Goal: Find specific page/section: Find specific page/section

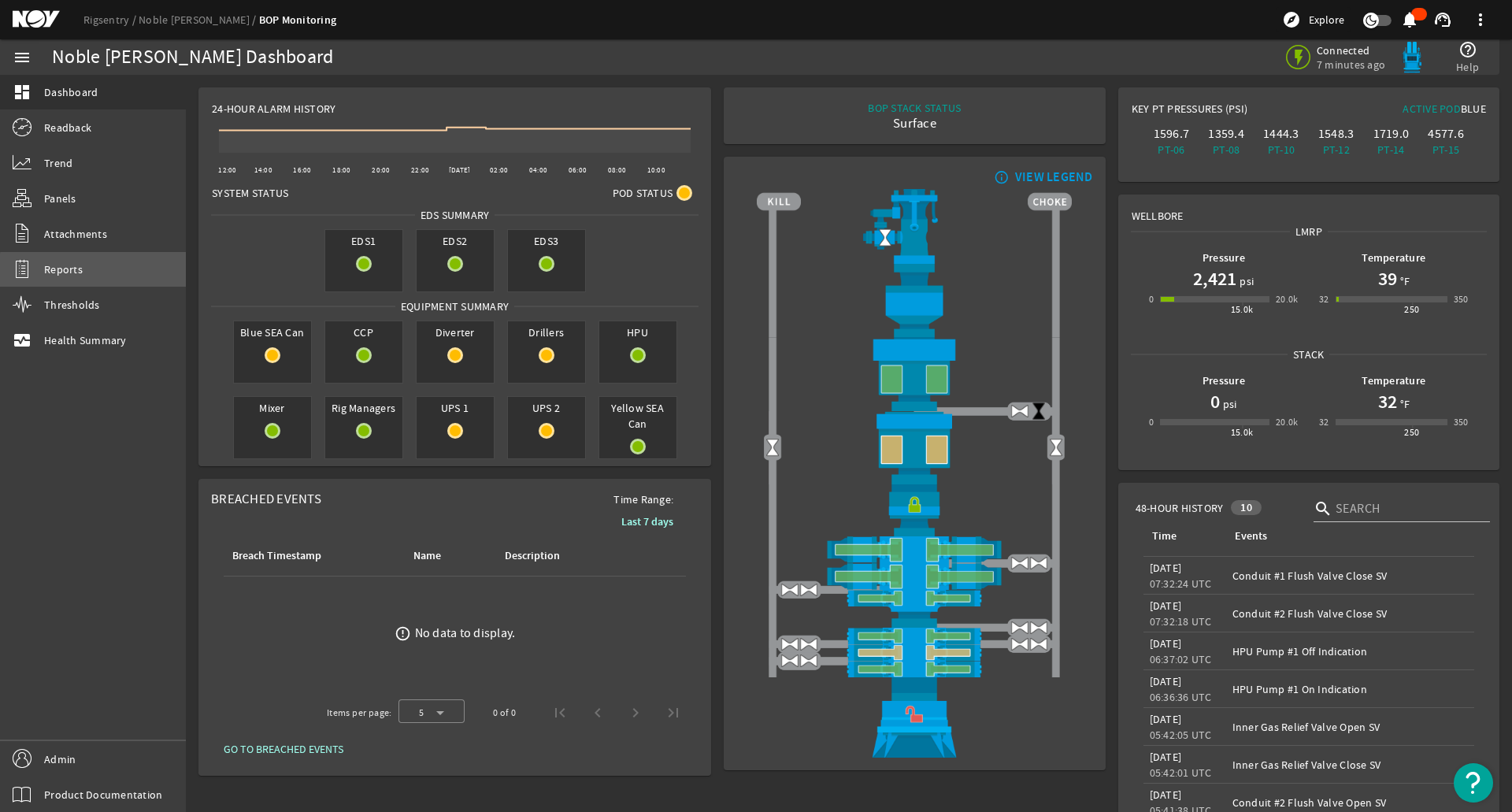
click at [109, 272] on link "Reports" at bounding box center [92, 269] width 185 height 35
click at [85, 265] on link "Reports" at bounding box center [92, 269] width 185 height 35
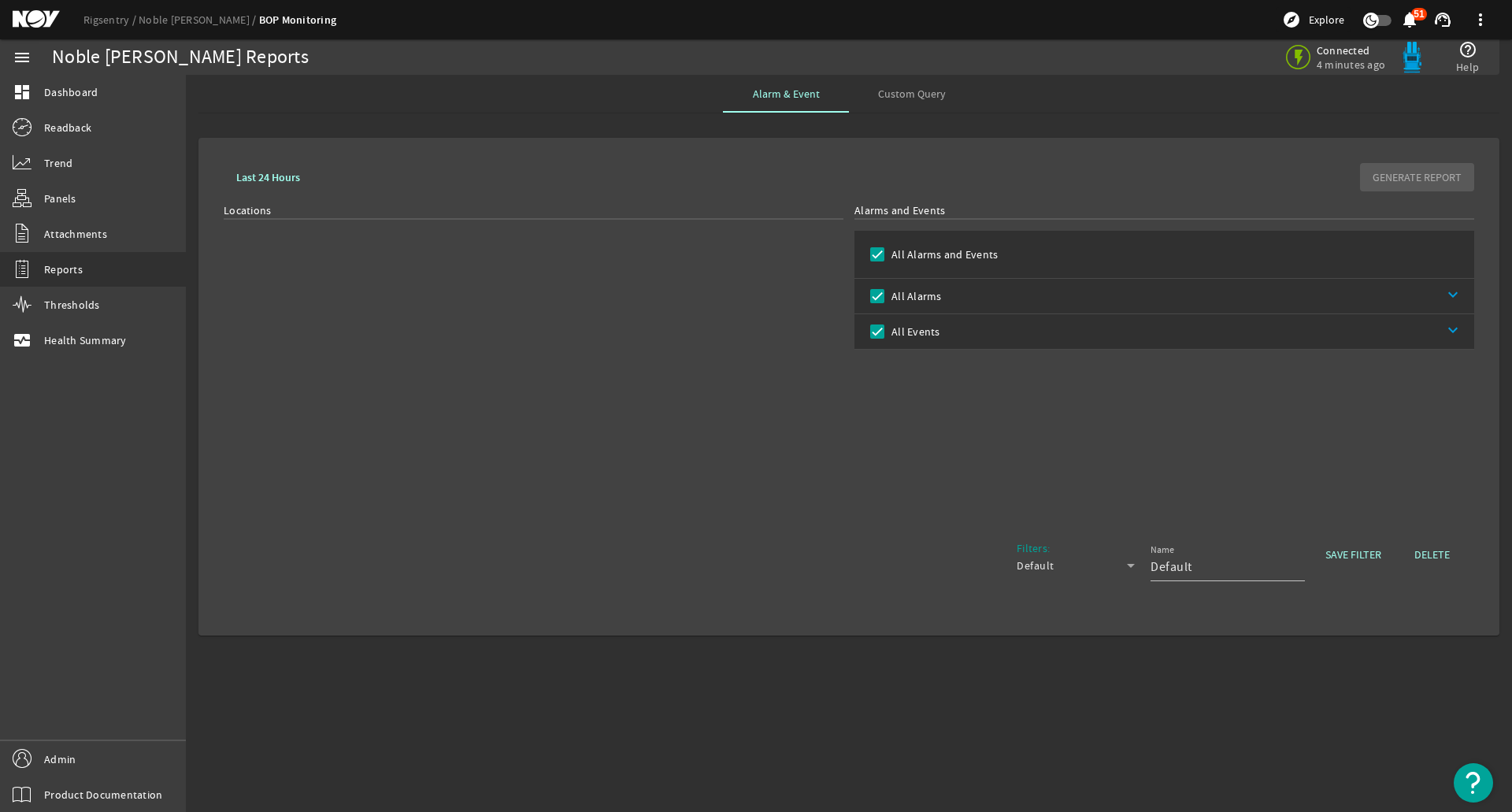
click at [354, 144] on mat-card "Last 24 Hours GENERATE REPORT Locations Alarms and Events All Alarms and Events…" at bounding box center [849, 386] width 1301 height 498
click at [93, 177] on link "Trend" at bounding box center [92, 163] width 185 height 35
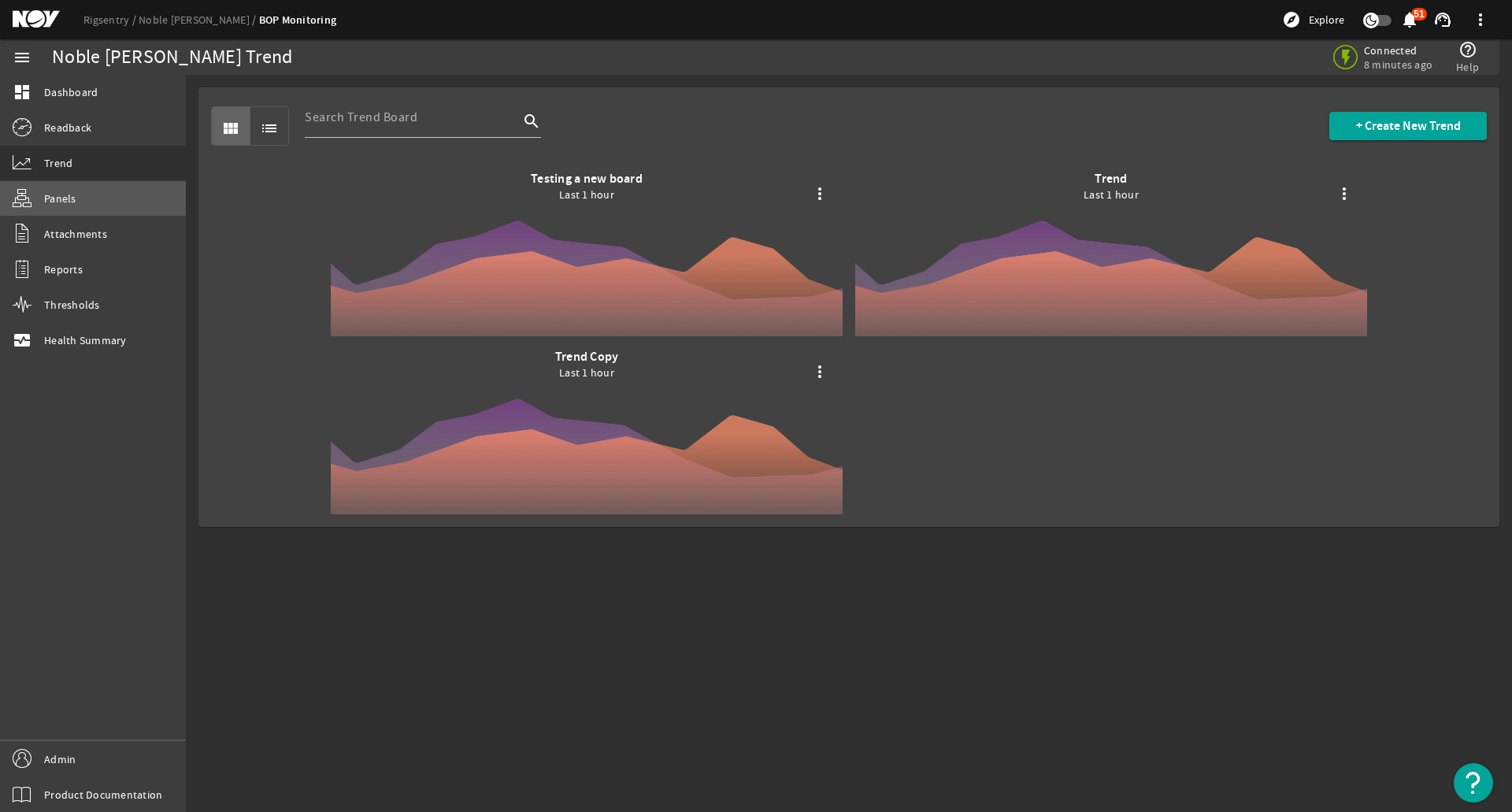
click at [94, 195] on link "Panels" at bounding box center [92, 198] width 185 height 35
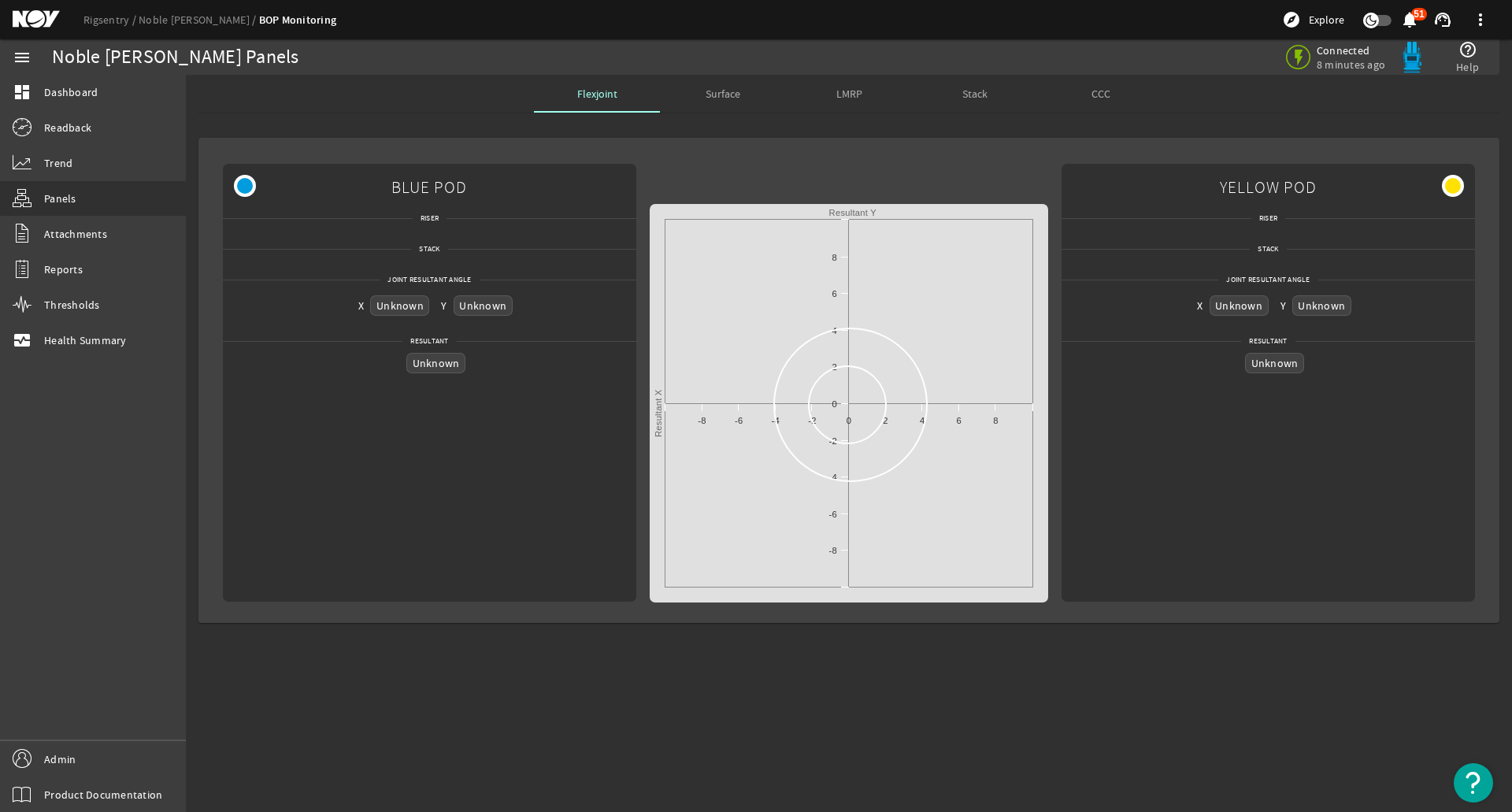
click at [722, 96] on span "Surface" at bounding box center [722, 93] width 35 height 11
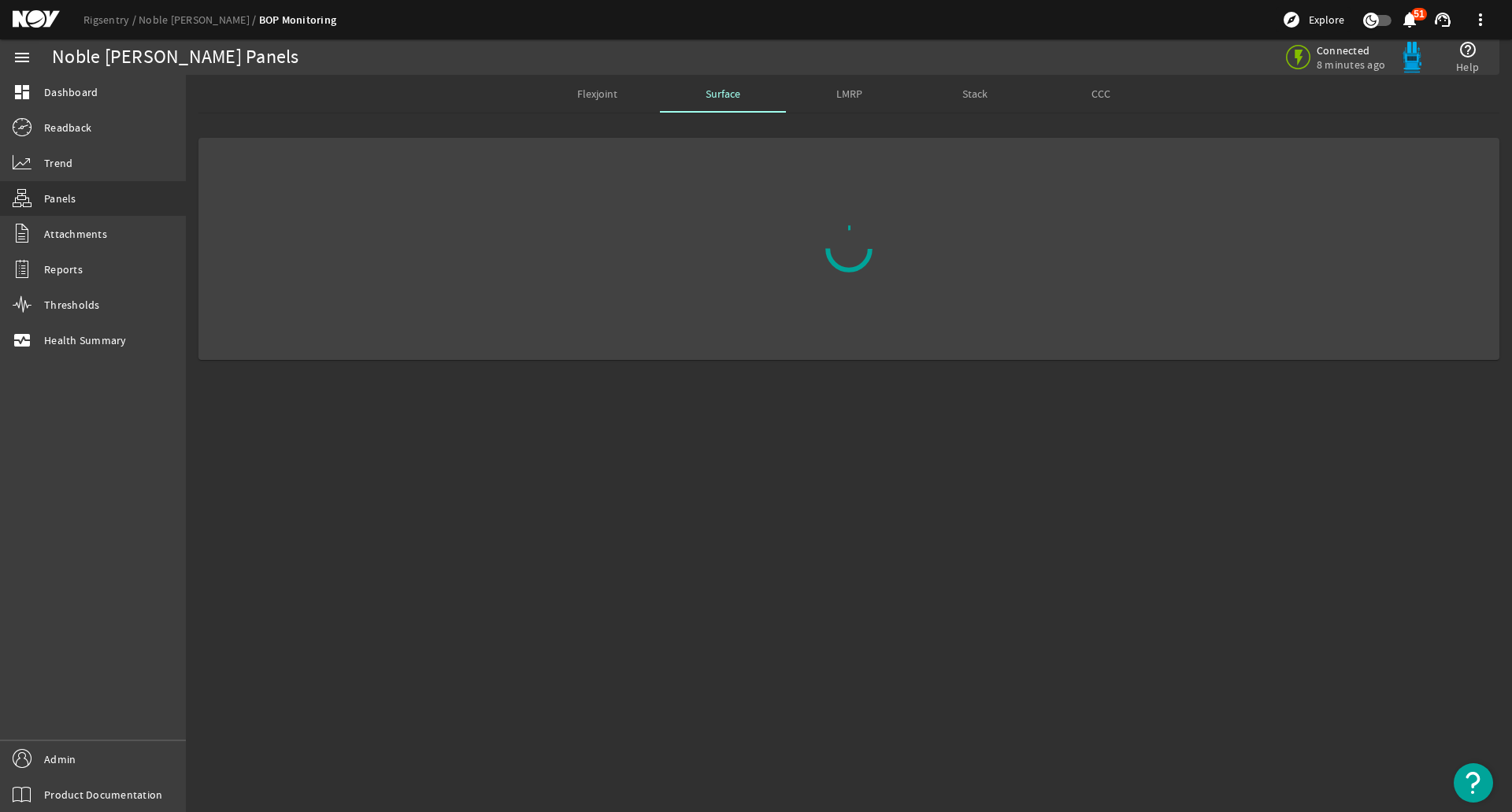
click at [847, 109] on span "LMRP" at bounding box center [848, 93] width 26 height 37
click at [992, 91] on div "Stack" at bounding box center [974, 93] width 126 height 37
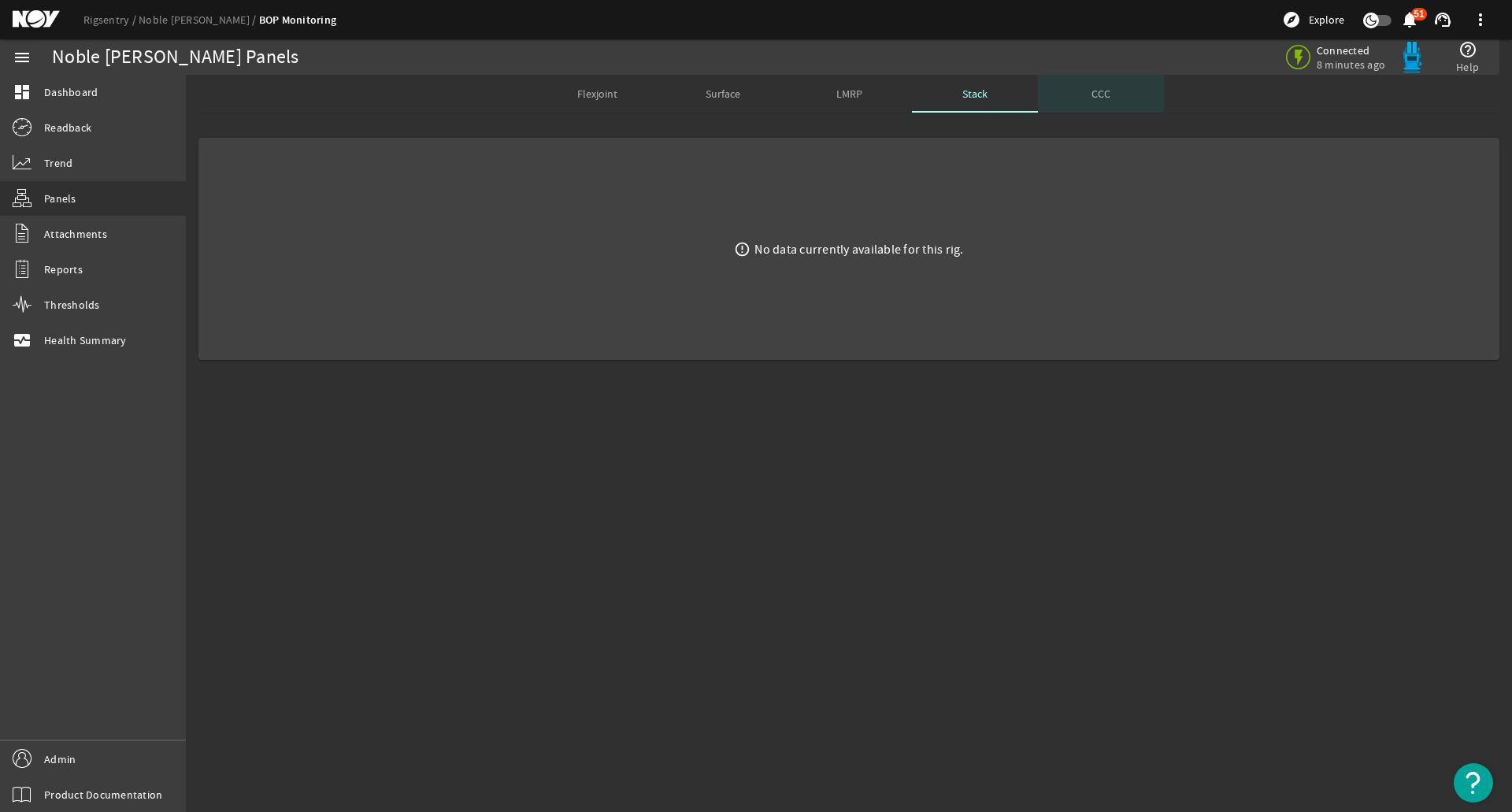
click at [1086, 98] on div "CCC" at bounding box center [1100, 93] width 126 height 37
click at [728, 103] on span "Surface" at bounding box center [722, 93] width 35 height 37
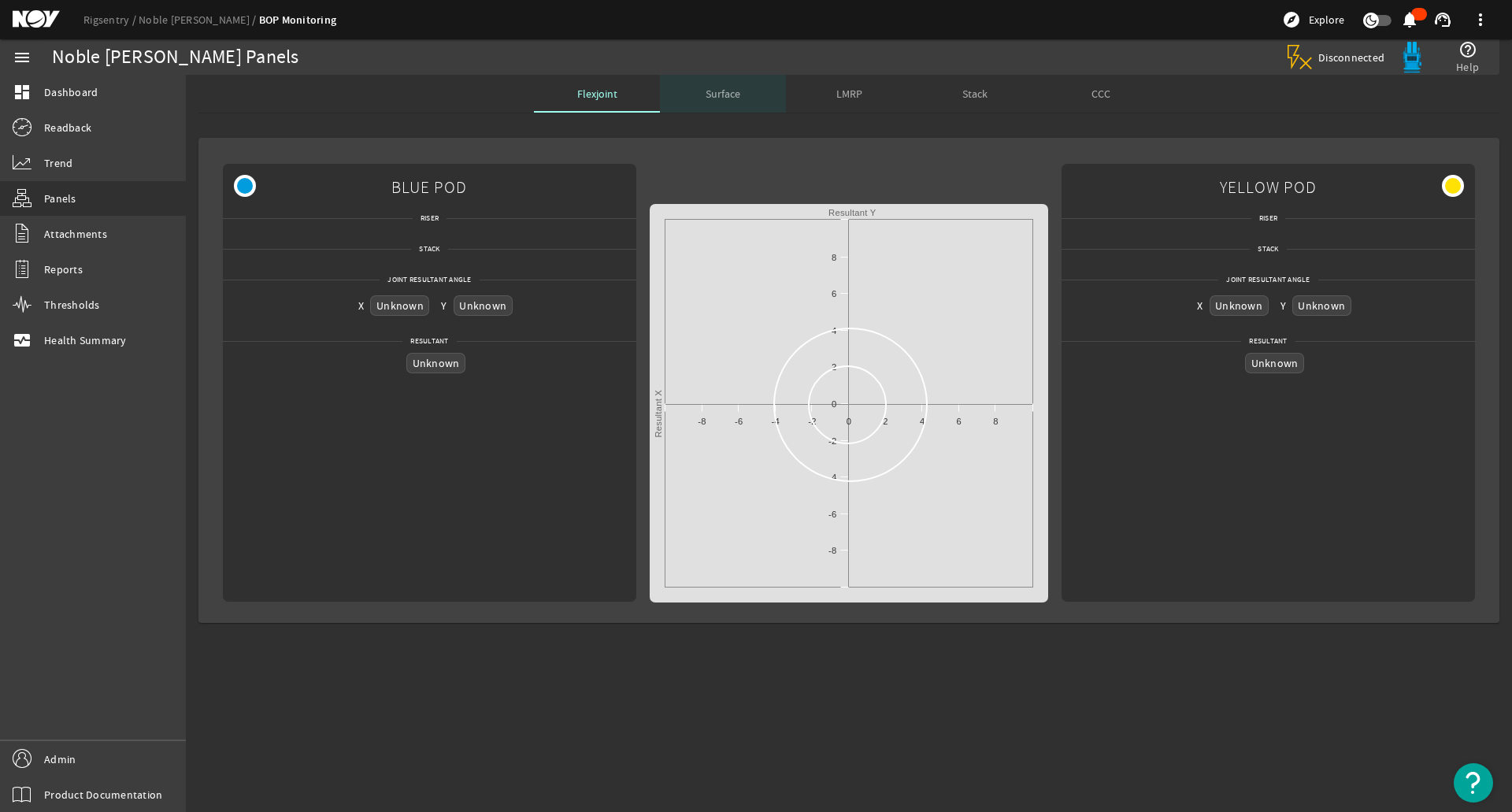
click at [718, 91] on span "Surface" at bounding box center [722, 93] width 35 height 11
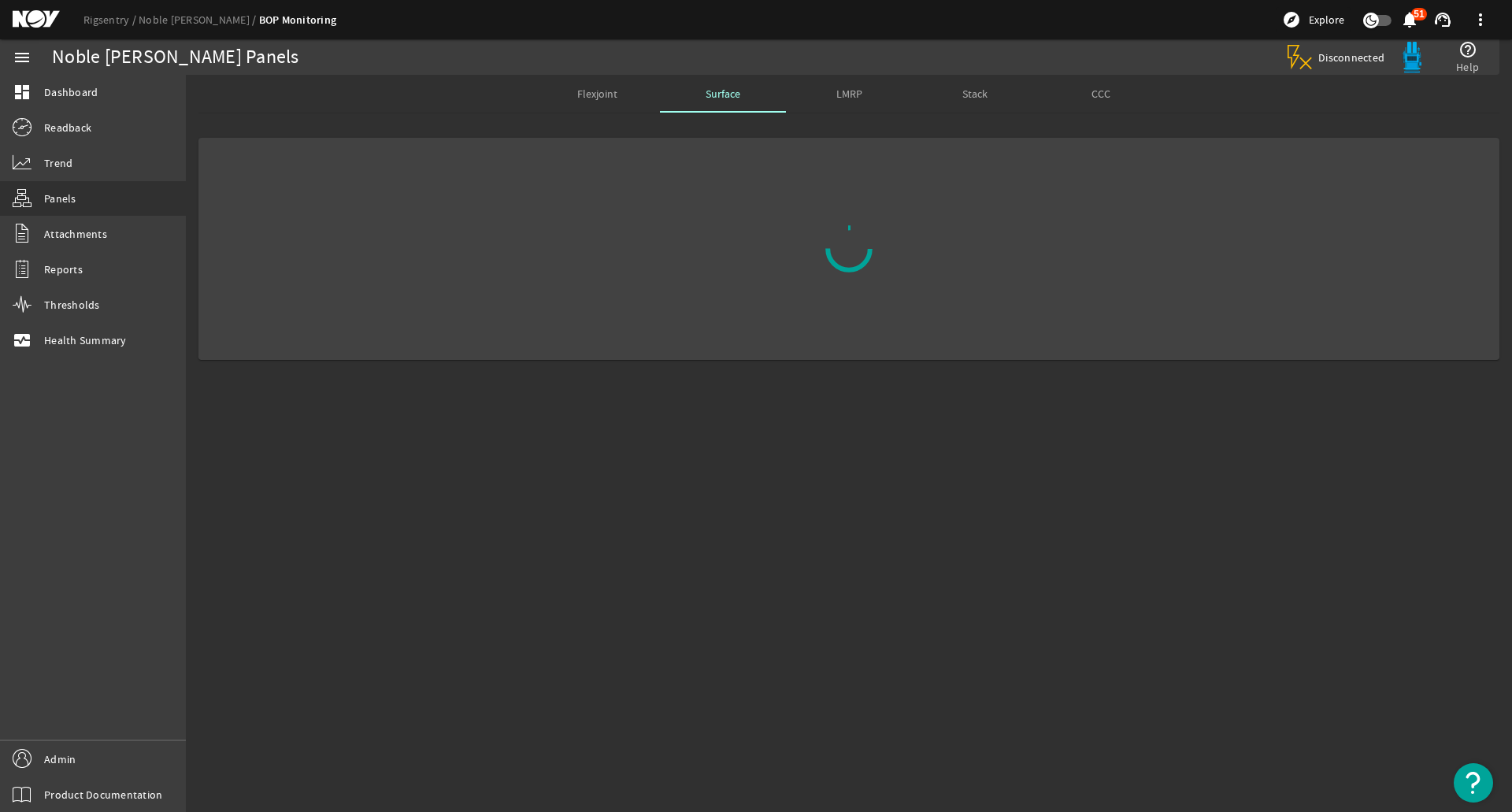
click at [1346, 53] on span "Disconnected" at bounding box center [1352, 57] width 67 height 14
click at [1298, 89] on div "Flexjoint Surface LMRP Stack CCC" at bounding box center [849, 93] width 1301 height 37
click at [834, 98] on div "LMRP" at bounding box center [848, 93] width 126 height 37
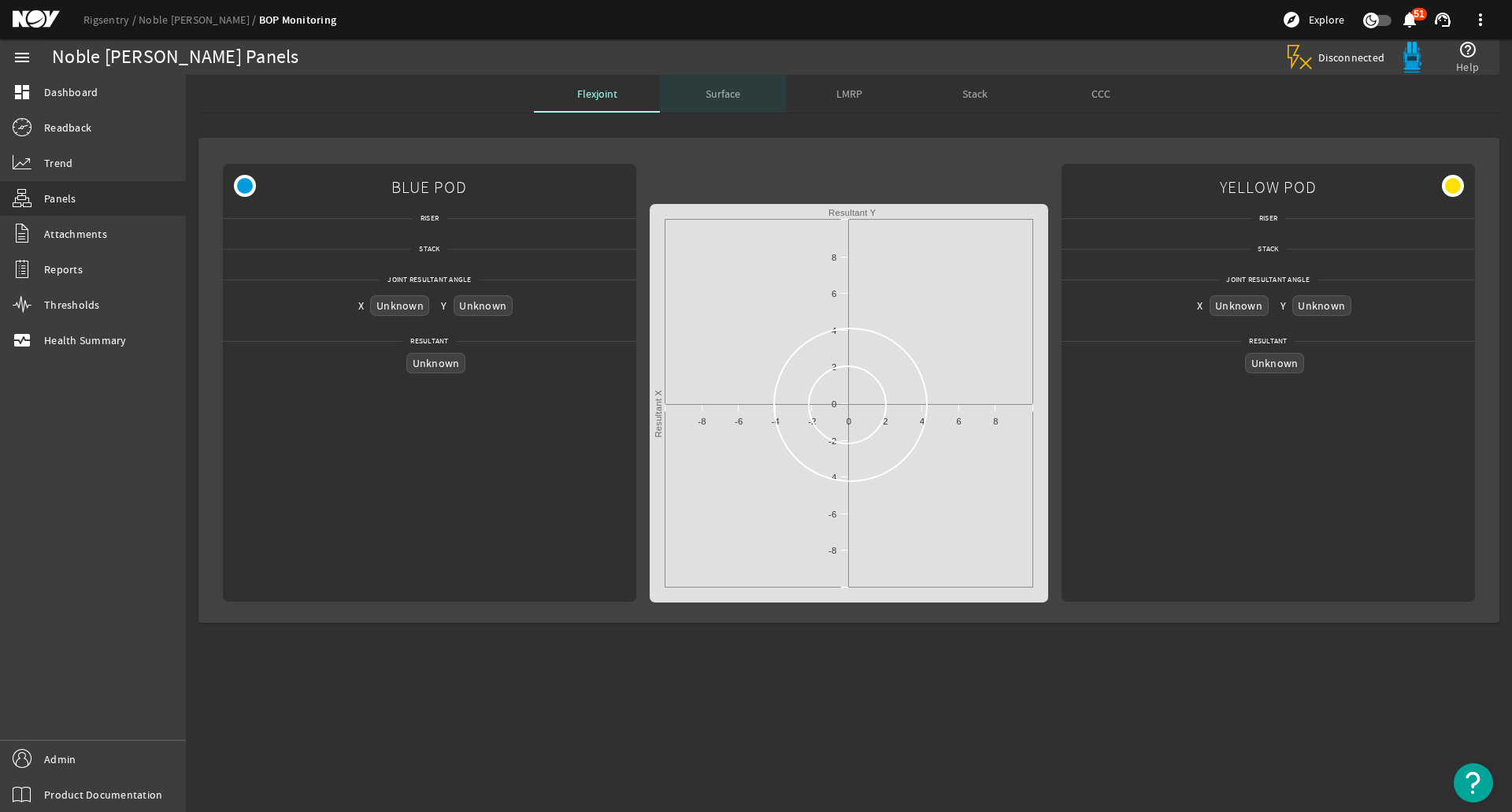
click at [716, 99] on span "Surface" at bounding box center [722, 93] width 35 height 11
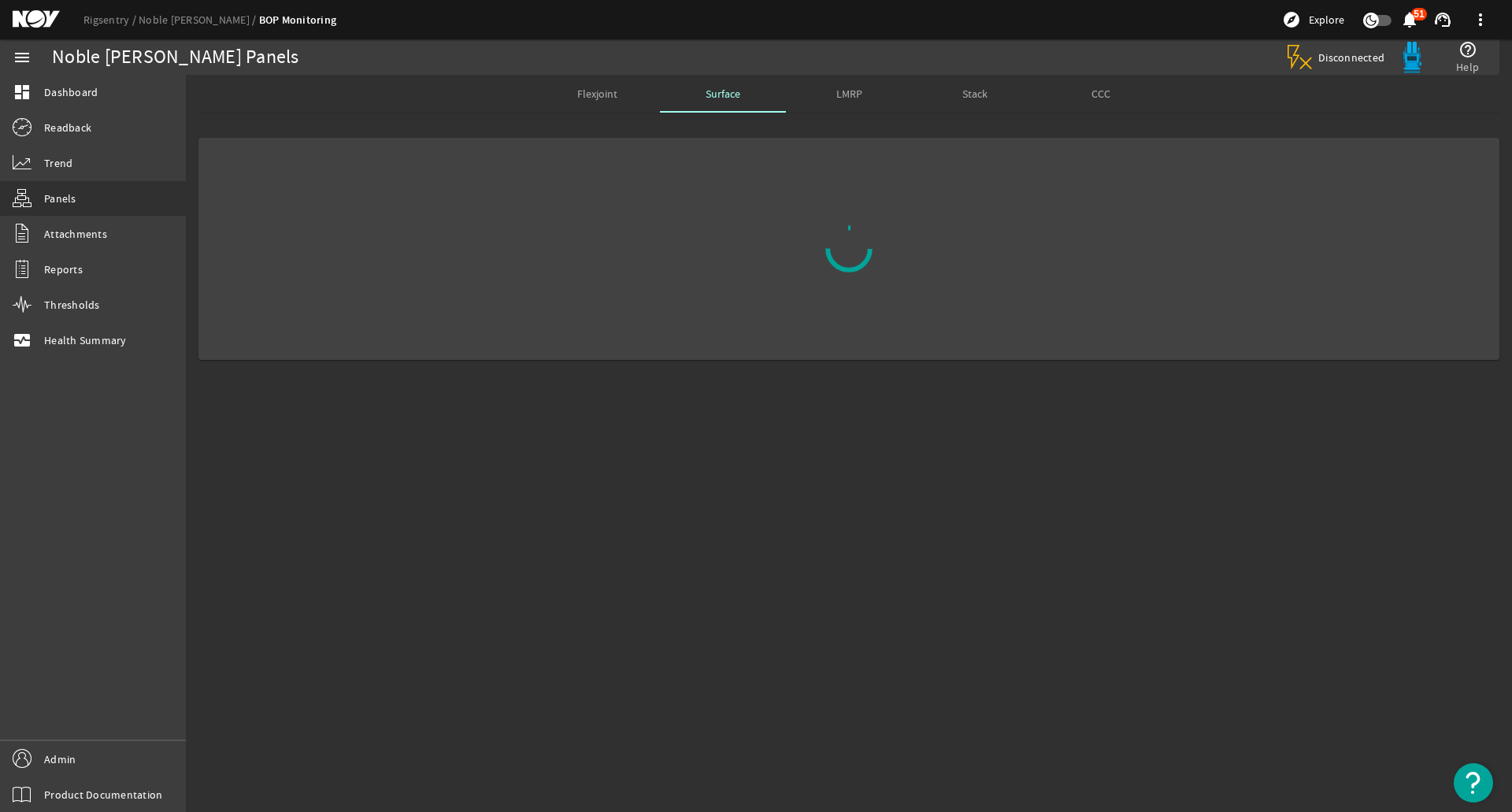
click at [864, 89] on div "LMRP" at bounding box center [848, 93] width 126 height 37
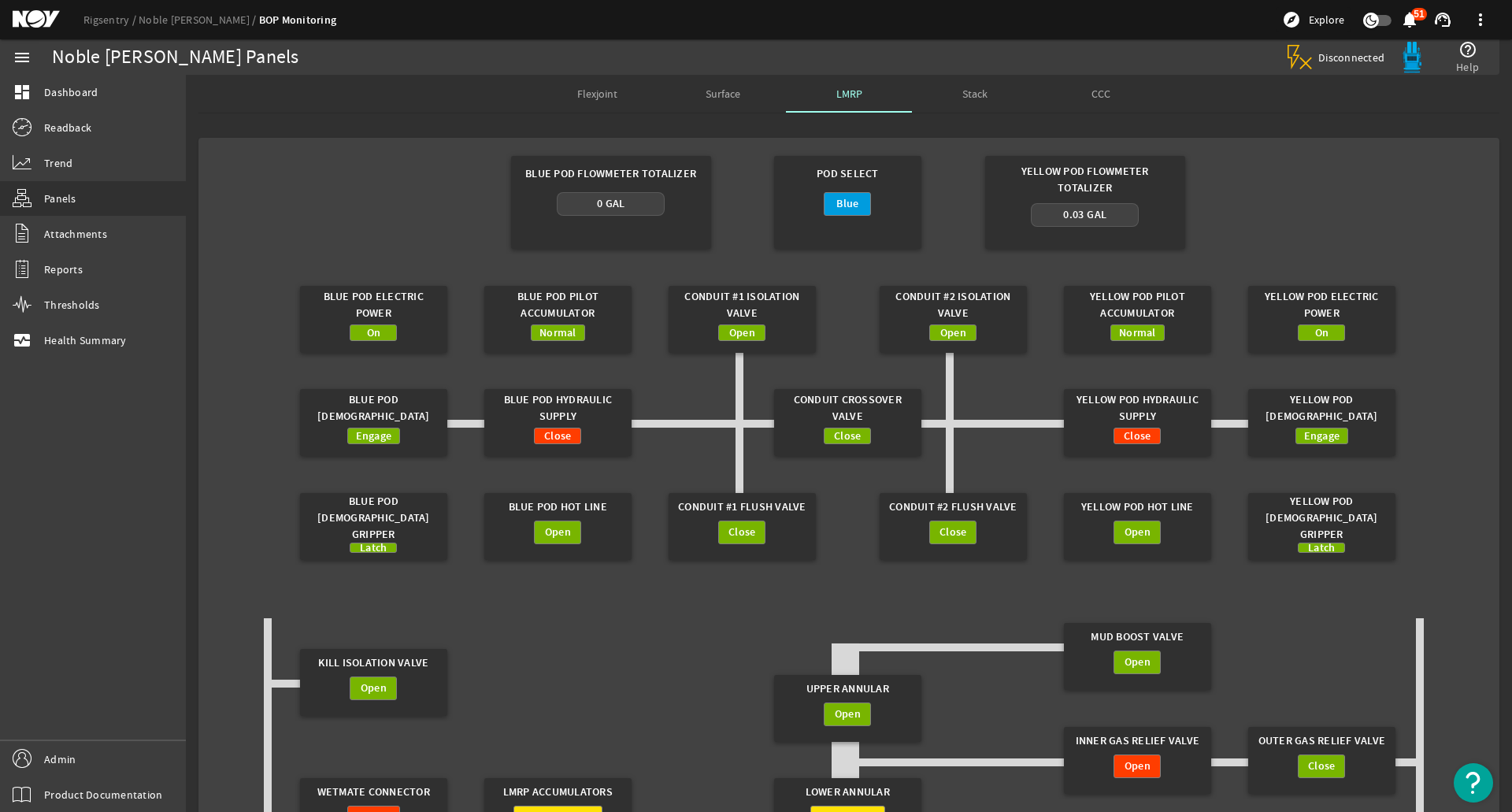
click at [741, 94] on div "Surface" at bounding box center [722, 93] width 126 height 37
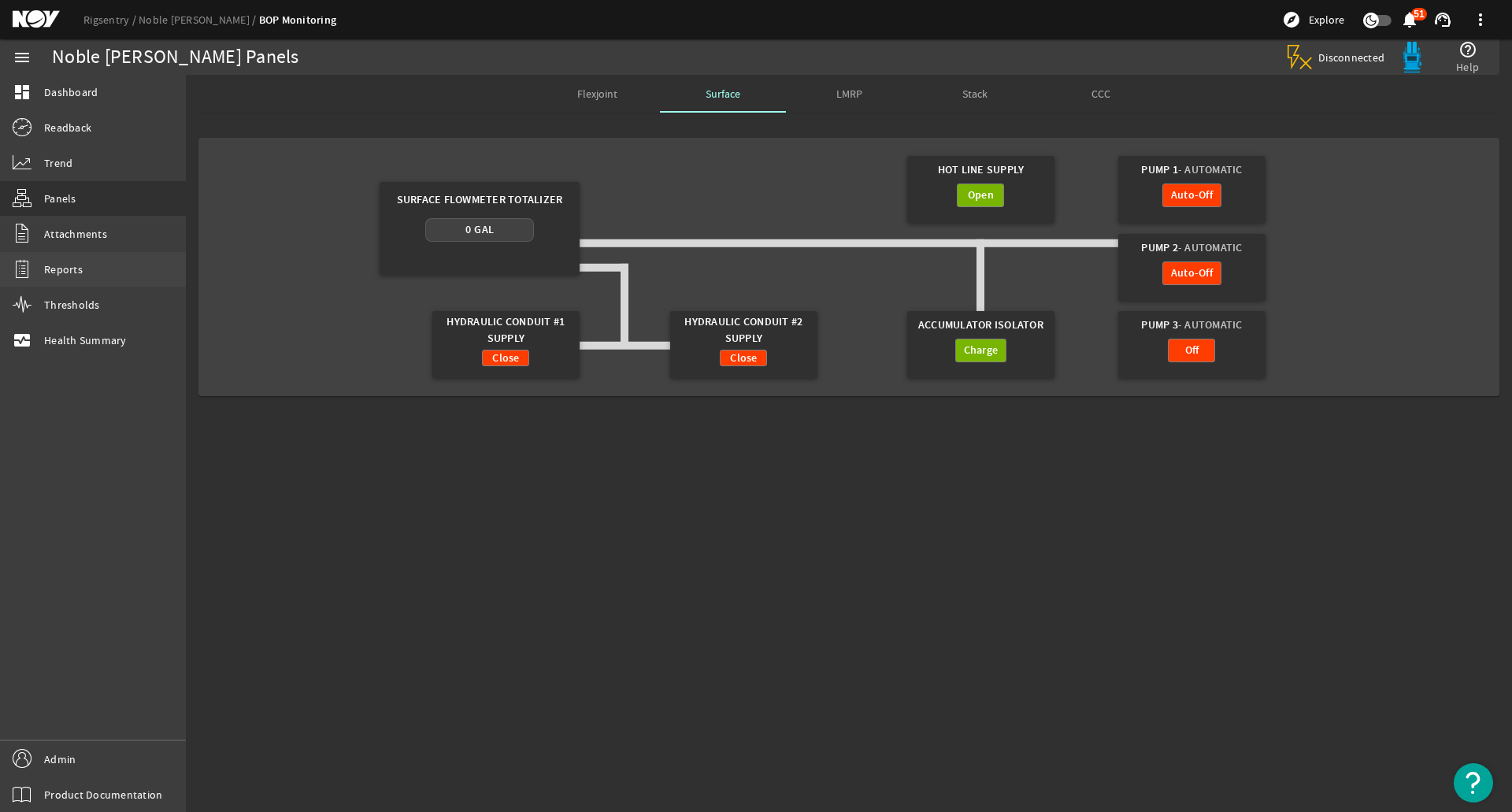
click at [109, 267] on link "Reports" at bounding box center [92, 269] width 185 height 35
